Goal: Transaction & Acquisition: Purchase product/service

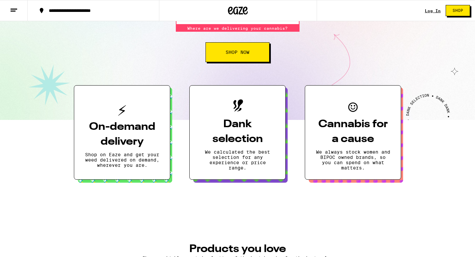
scroll to position [107, 0]
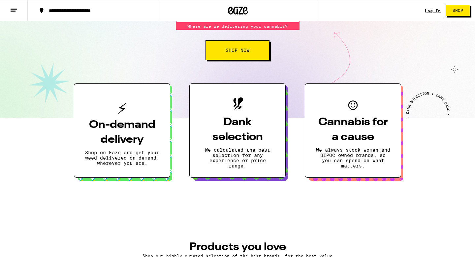
click at [461, 8] on button "Shop" at bounding box center [458, 10] width 24 height 11
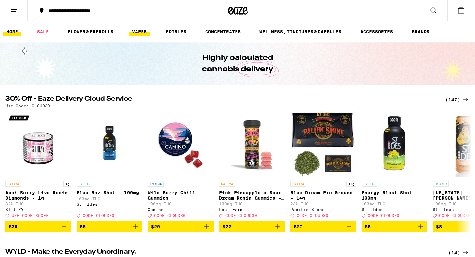
click at [143, 31] on link "VAPES" at bounding box center [139, 32] width 21 height 8
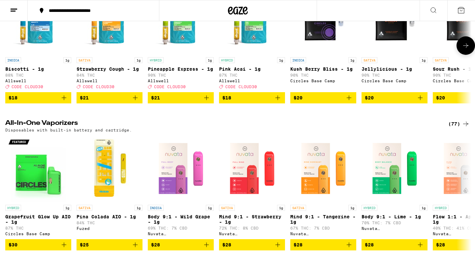
scroll to position [268, 0]
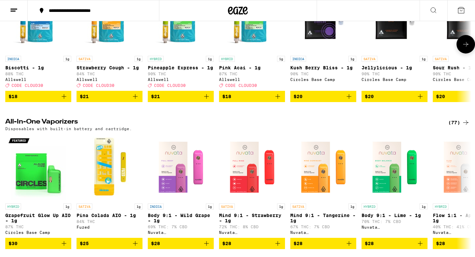
click at [173, 100] on span "$21" at bounding box center [180, 96] width 59 height 8
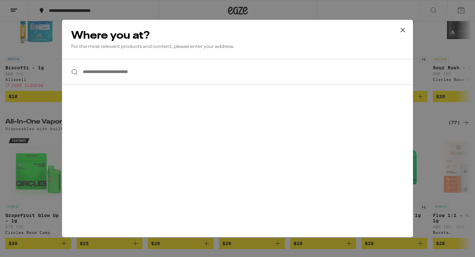
click at [404, 28] on icon at bounding box center [403, 30] width 10 height 10
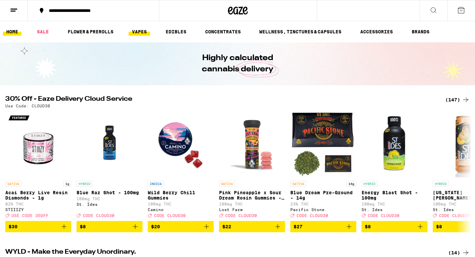
click at [138, 31] on link "VAPES" at bounding box center [139, 32] width 21 height 8
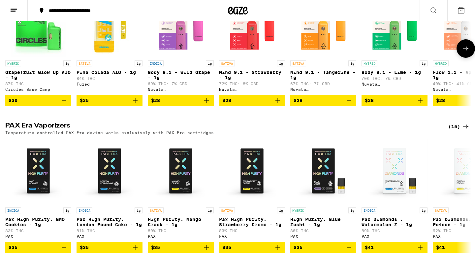
scroll to position [410, 0]
